Goal: Task Accomplishment & Management: Use online tool/utility

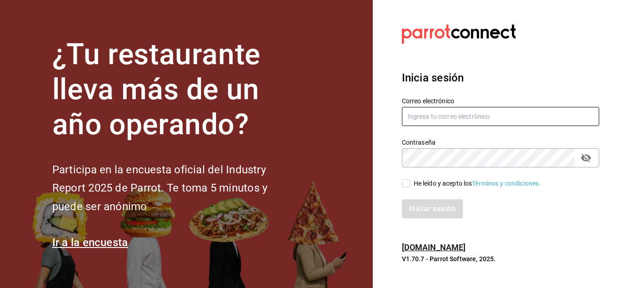
click at [423, 107] on input "text" at bounding box center [500, 116] width 197 height 19
type input "[EMAIL_ADDRESS][DOMAIN_NAME]"
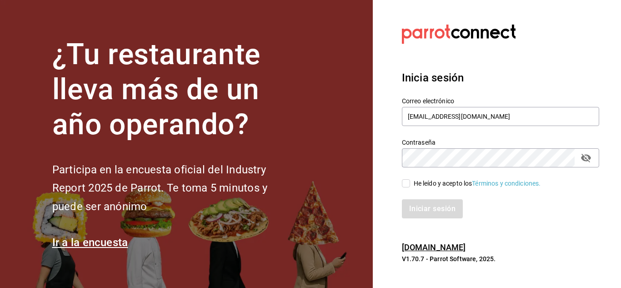
click at [582, 156] on icon "passwordField" at bounding box center [586, 158] width 10 height 9
click at [582, 156] on icon "passwordField" at bounding box center [586, 158] width 10 height 7
click at [412, 182] on span "He leído y acepto los Términos y condiciones." at bounding box center [475, 184] width 131 height 10
click at [410, 182] on input "He leído y acepto los Términos y condiciones." at bounding box center [406, 183] width 8 height 8
checkbox input "true"
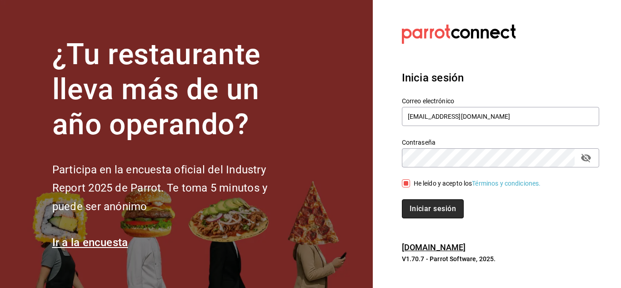
click at [434, 205] on button "Iniciar sesión" at bounding box center [433, 208] width 62 height 19
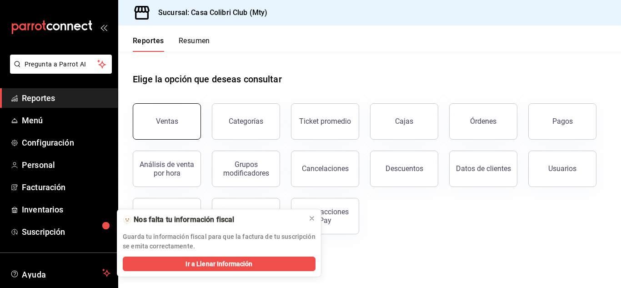
click at [173, 120] on div "Ventas" at bounding box center [167, 121] width 22 height 9
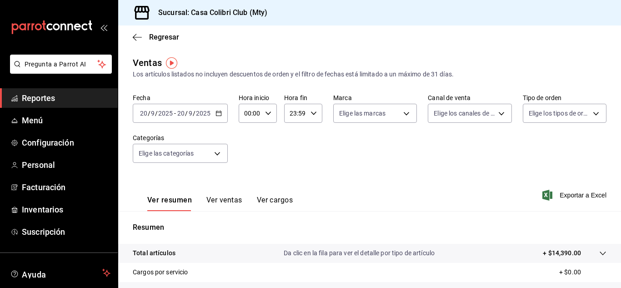
click at [61, 97] on span "Reportes" at bounding box center [66, 98] width 89 height 12
